Goal: Check status: Check status

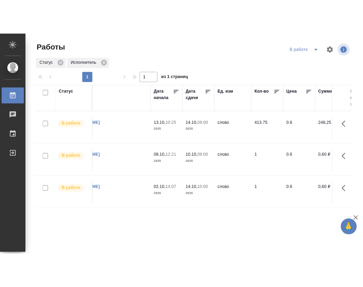
scroll to position [0, 269]
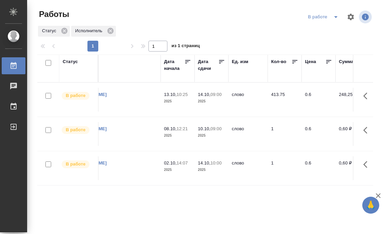
click at [205, 104] on p "2025" at bounding box center [211, 101] width 27 height 7
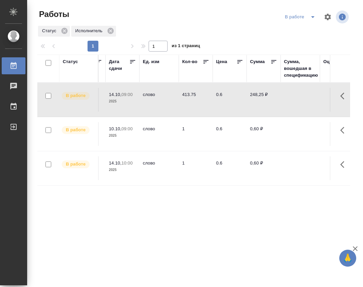
scroll to position [0, 343]
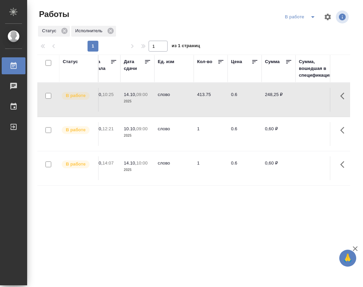
click at [200, 168] on td "1" at bounding box center [211, 168] width 34 height 24
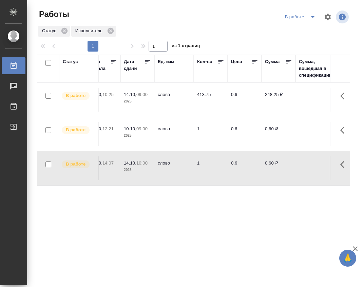
click at [163, 96] on td "слово" at bounding box center [173, 100] width 39 height 24
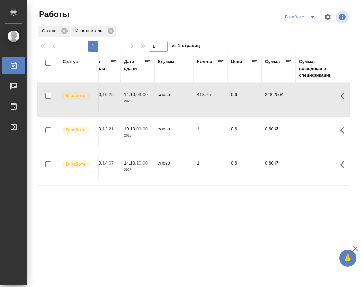
click at [163, 96] on td "слово" at bounding box center [173, 100] width 39 height 24
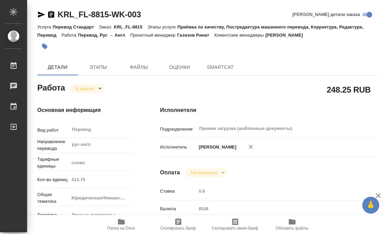
type textarea "x"
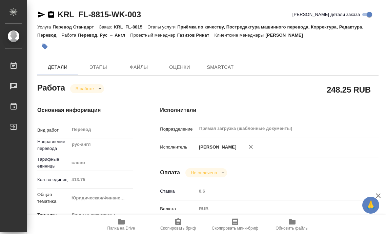
type textarea "x"
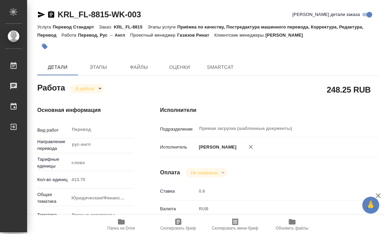
type textarea "x"
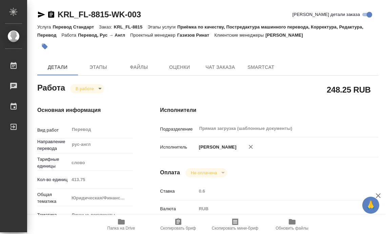
click at [119, 226] on span "Папка на Drive" at bounding box center [122, 228] width 28 height 5
type textarea "x"
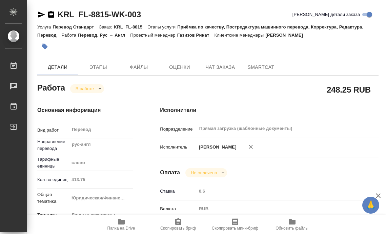
type textarea "x"
click at [119, 226] on span "Папка на Drive" at bounding box center [122, 228] width 28 height 5
type textarea "x"
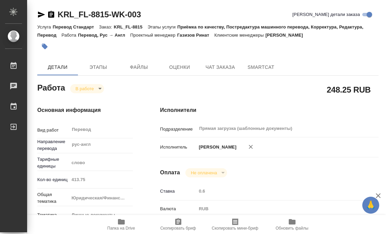
type textarea "x"
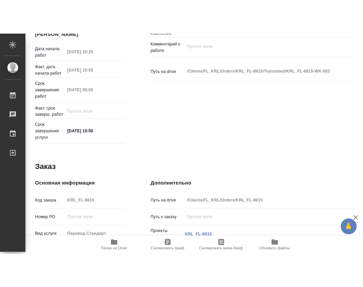
scroll to position [358, 0]
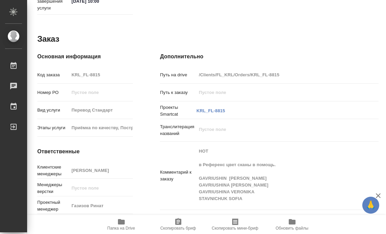
type textarea "x"
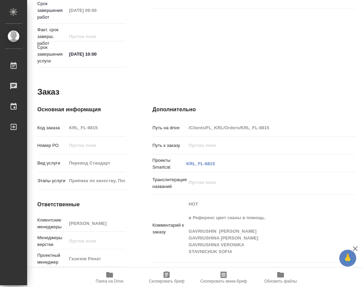
type textarea "x"
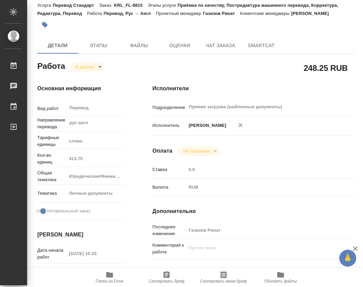
scroll to position [14, 0]
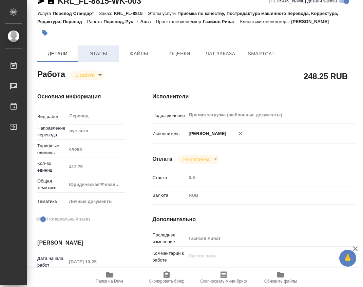
click at [100, 49] on button "Этапы" at bounding box center [98, 53] width 41 height 16
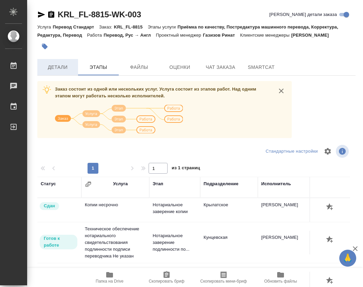
click at [61, 63] on button "Детали" at bounding box center [57, 67] width 41 height 16
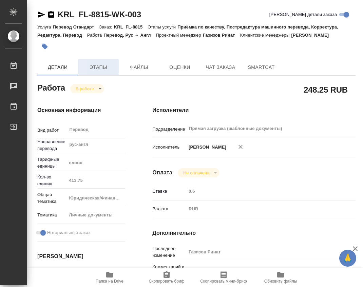
type textarea "x"
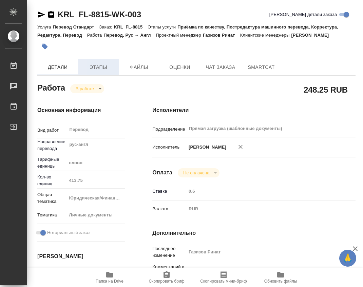
type textarea "x"
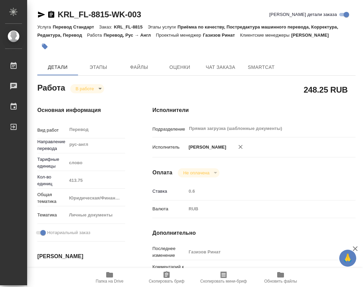
type textarea "x"
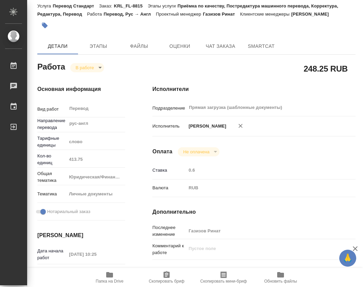
scroll to position [22, 0]
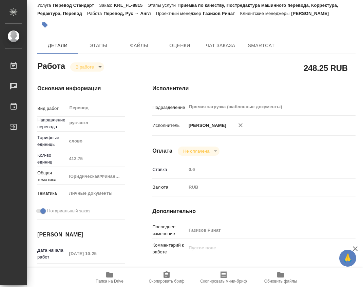
type textarea "x"
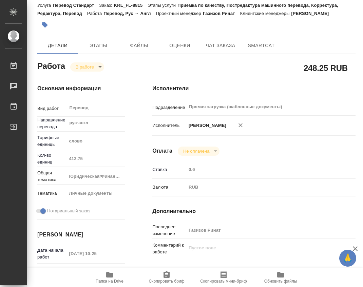
click at [106, 234] on icon "button" at bounding box center [109, 274] width 7 height 5
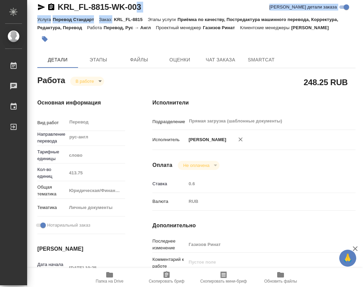
scroll to position [5, 0]
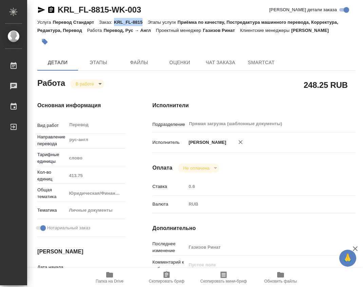
drag, startPoint x: 114, startPoint y: 2, endPoint x: 145, endPoint y: 21, distance: 36.7
click at [145, 21] on div "Услуга Перевод Стандарт Заказ: KRL_FL-8815 Этапы услуги Приёмка по качеству, По…" at bounding box center [196, 26] width 318 height 16
copy p "KRL_FL-8815"
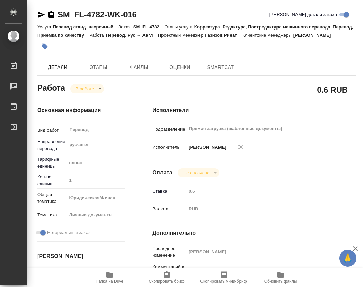
type textarea "x"
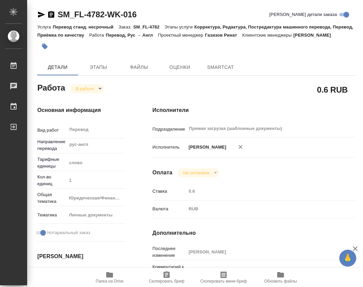
type textarea "x"
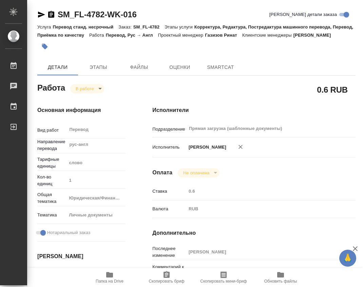
type textarea "x"
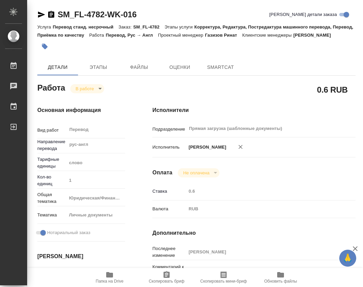
type textarea "x"
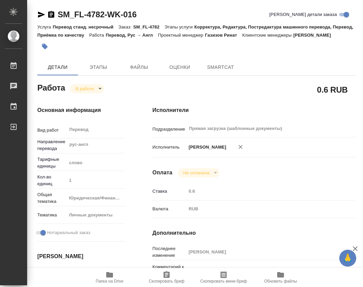
type textarea "x"
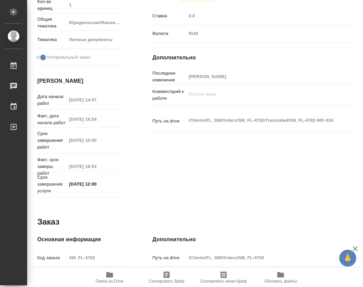
type textarea "x"
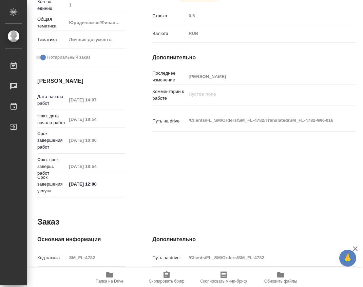
scroll to position [193, 0]
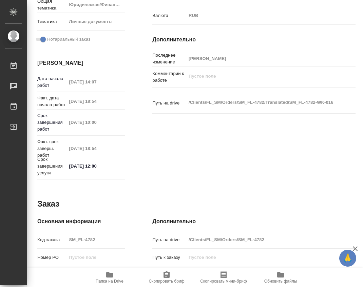
type textarea "x"
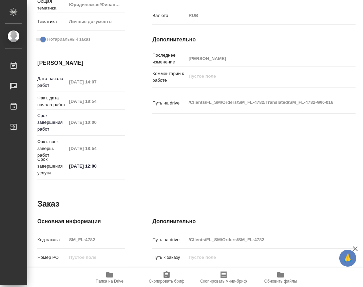
type textarea "x"
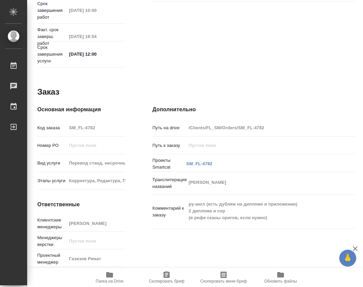
scroll to position [314, 0]
click at [116, 277] on span "Папка на Drive" at bounding box center [109, 277] width 49 height 13
click at [106, 271] on icon "button" at bounding box center [110, 275] width 8 height 8
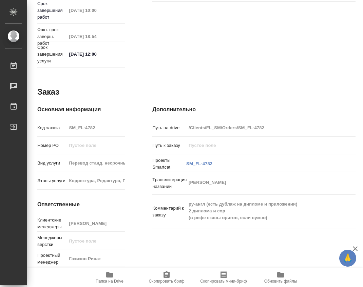
click at [107, 275] on icon "button" at bounding box center [109, 274] width 7 height 5
click at [108, 274] on icon "button" at bounding box center [109, 274] width 7 height 5
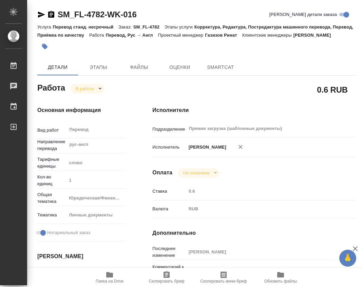
type textarea "x"
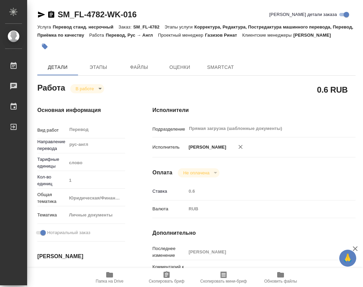
type textarea "x"
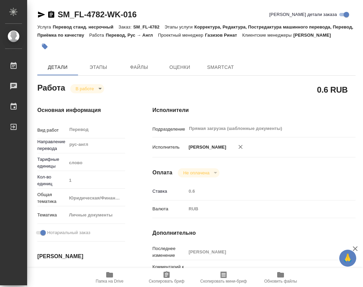
type textarea "x"
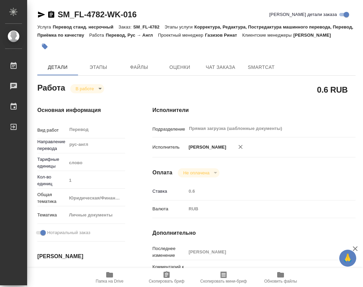
type textarea "x"
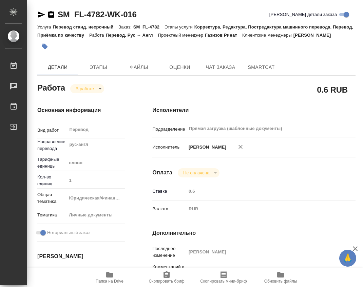
click at [107, 282] on span "Папка на Drive" at bounding box center [110, 281] width 28 height 5
type textarea "x"
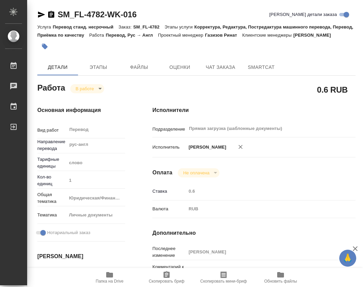
type textarea "x"
click at [104, 72] on span "Этапы" at bounding box center [98, 67] width 33 height 8
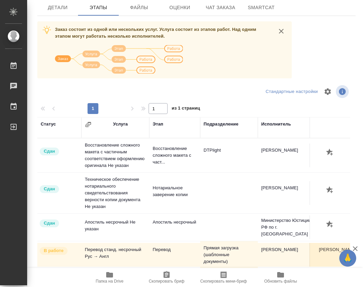
click at [102, 275] on span "Папка на Drive" at bounding box center [109, 277] width 49 height 13
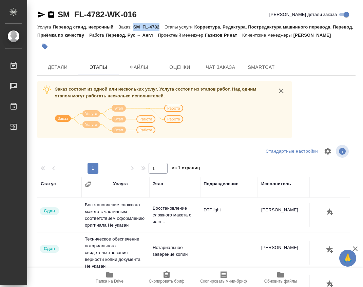
drag, startPoint x: 133, startPoint y: 24, endPoint x: 161, endPoint y: 25, distance: 27.2
click at [161, 25] on div "Услуга Перевод станд. несрочный Заказ: SM_FL-4782 Этапы услуги Корректура, Реда…" at bounding box center [196, 31] width 318 height 16
copy p "SM_FL-4782"
